Goal: Task Accomplishment & Management: Use online tool/utility

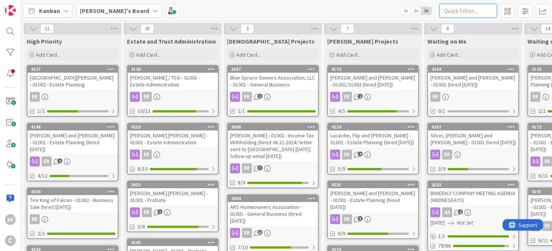
click at [477, 15] on input "text" at bounding box center [468, 11] width 57 height 14
type input "t"
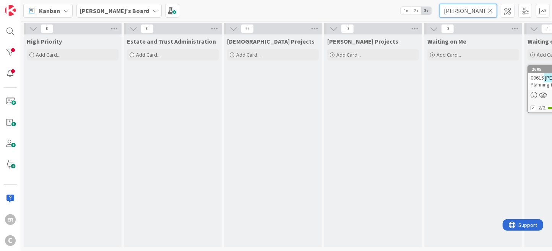
type input "[PERSON_NAME]"
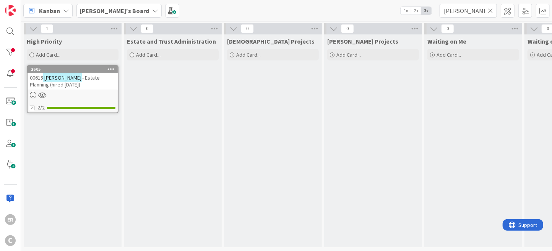
click at [62, 84] on div "00615 [PERSON_NAME] - Estate Planning (hired [DATE])" at bounding box center [73, 81] width 90 height 17
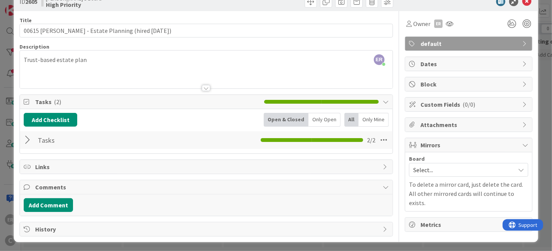
click at [26, 142] on div at bounding box center [29, 140] width 10 height 14
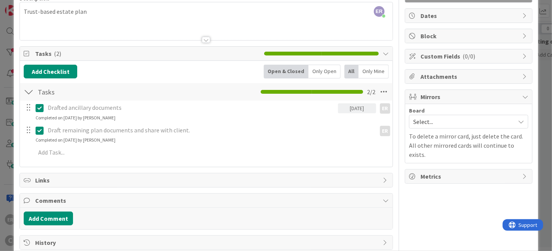
scroll to position [81, 0]
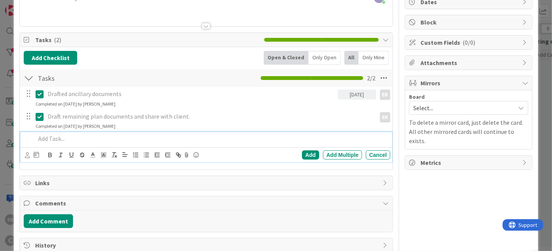
click at [87, 141] on p at bounding box center [212, 138] width 352 height 9
click at [146, 37] on span "Tasks ( 2 )" at bounding box center [147, 39] width 225 height 9
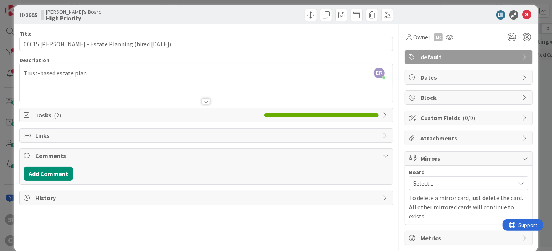
click at [41, 116] on span "Tasks ( 2 )" at bounding box center [147, 115] width 225 height 9
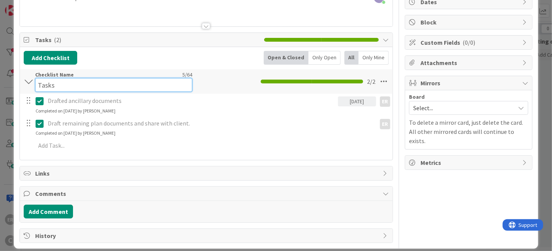
click at [49, 75] on div "Checklist Name 5 / 64 Tasks" at bounding box center [113, 81] width 157 height 21
drag, startPoint x: 57, startPoint y: 81, endPoint x: 15, endPoint y: 86, distance: 42.0
click at [15, 86] on div "ID 2605 [PERSON_NAME]'s Board High Priority Title 47 / 128 00615 [PERSON_NAME] …" at bounding box center [276, 89] width 525 height 319
type input "Estate Planning"
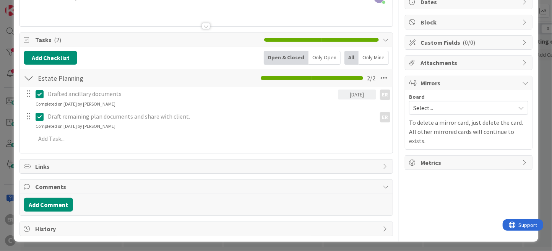
click at [30, 80] on div at bounding box center [29, 78] width 10 height 14
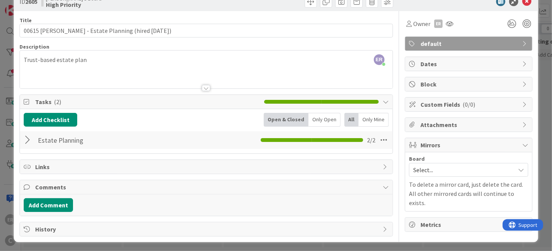
click at [49, 101] on span "Tasks ( 2 )" at bounding box center [147, 101] width 225 height 9
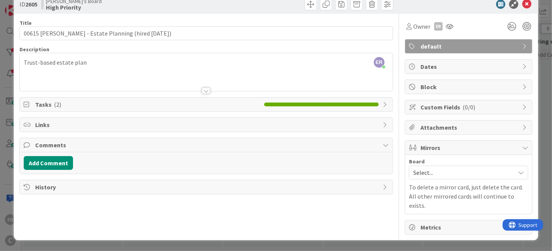
scroll to position [5, 0]
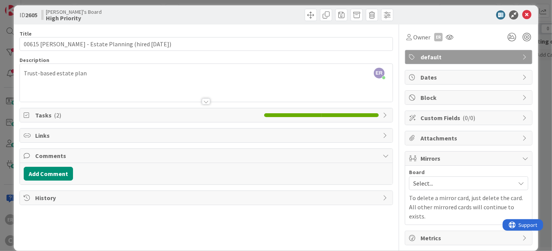
click at [28, 112] on icon at bounding box center [28, 115] width 8 height 6
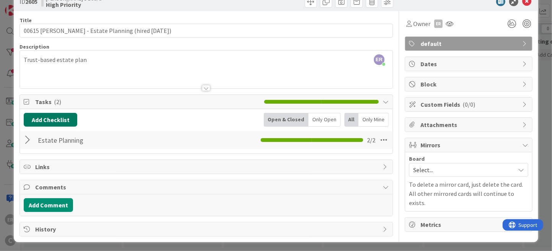
click at [39, 120] on button "Add Checklist" at bounding box center [51, 120] width 54 height 14
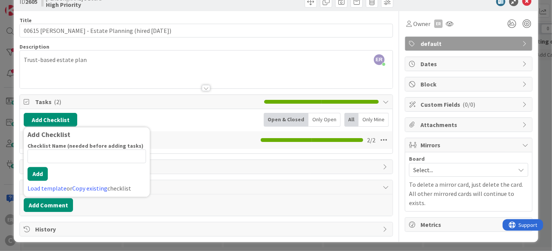
type input "P"
type input "Marital Agreement"
click at [35, 178] on button "Add" at bounding box center [38, 174] width 20 height 14
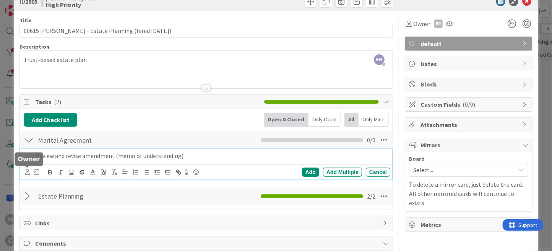
click at [26, 172] on icon at bounding box center [27, 172] width 5 height 6
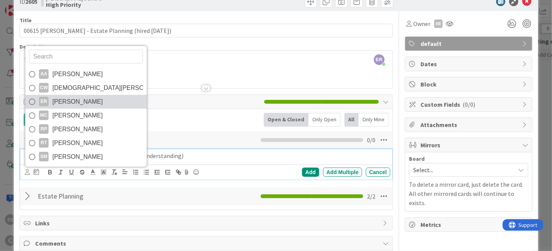
click at [78, 99] on span "[PERSON_NAME]" at bounding box center [77, 101] width 50 height 11
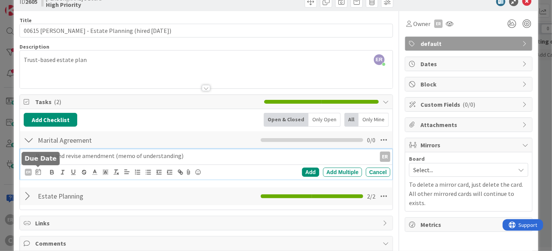
click at [38, 172] on icon at bounding box center [38, 172] width 5 height 6
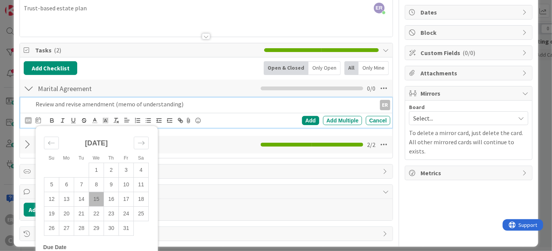
scroll to position [75, 0]
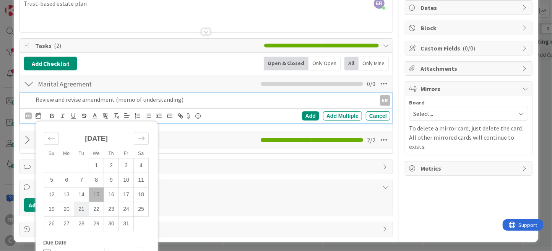
click at [83, 202] on td "21" at bounding box center [81, 209] width 15 height 15
type input "[DATE]"
click at [311, 113] on div "Add" at bounding box center [310, 115] width 17 height 9
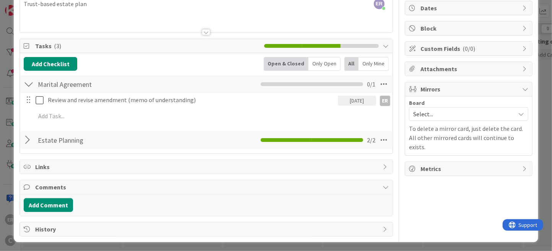
scroll to position [0, 0]
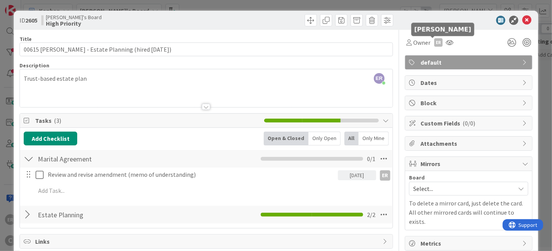
click at [435, 43] on div "ER" at bounding box center [439, 42] width 8 height 8
click at [422, 65] on link "Set as owner" at bounding box center [412, 69] width 60 height 12
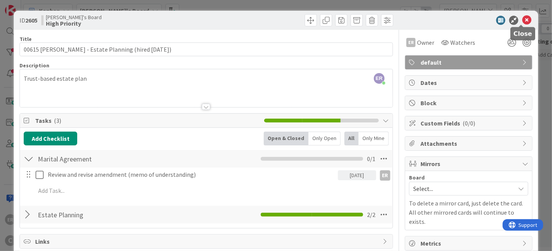
click at [524, 21] on icon at bounding box center [526, 20] width 9 height 9
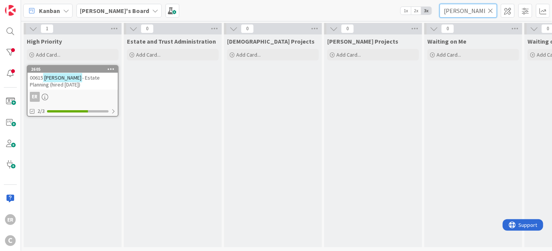
drag, startPoint x: 465, startPoint y: 14, endPoint x: 417, endPoint y: 14, distance: 48.6
click at [417, 14] on div "Kanban [PERSON_NAME]'s Board 1x 2x 3x [PERSON_NAME]" at bounding box center [286, 10] width 531 height 21
click at [492, 10] on icon at bounding box center [490, 10] width 5 height 7
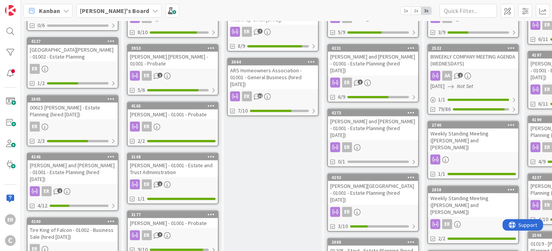
scroll to position [8, 0]
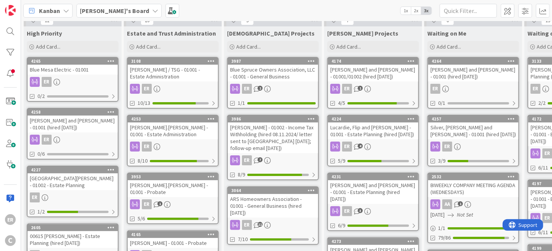
click at [85, 124] on div "[PERSON_NAME] and [PERSON_NAME] - 01001 (hired [DATE])" at bounding box center [73, 124] width 90 height 17
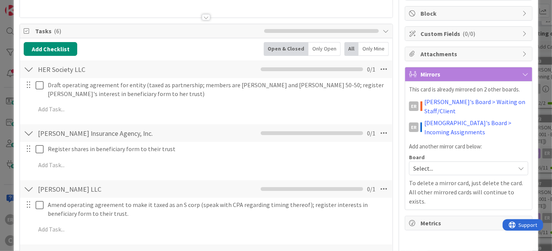
scroll to position [76, 0]
